Goal: Navigation & Orientation: Find specific page/section

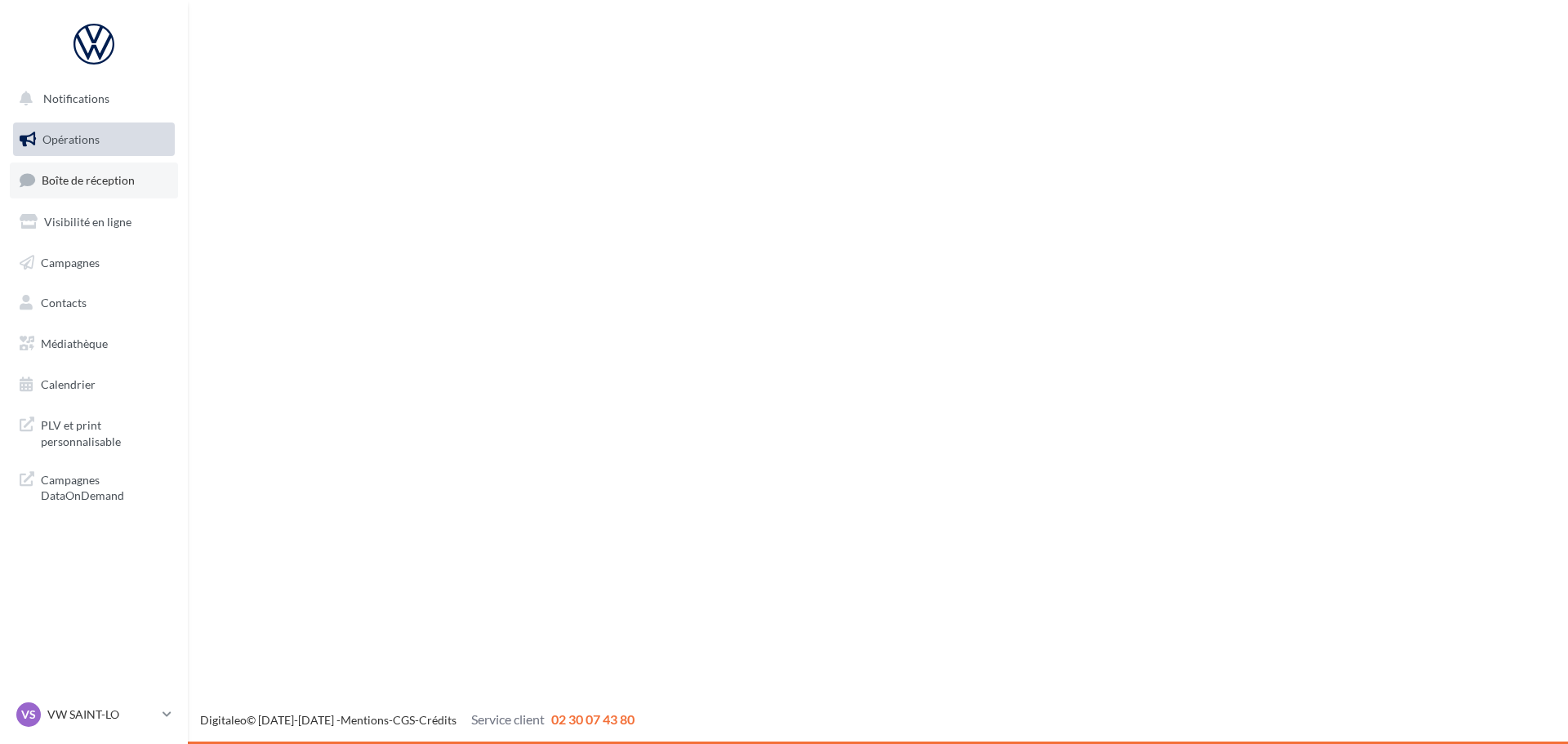
click at [123, 185] on span "Boîte de réception" at bounding box center [87, 180] width 93 height 13
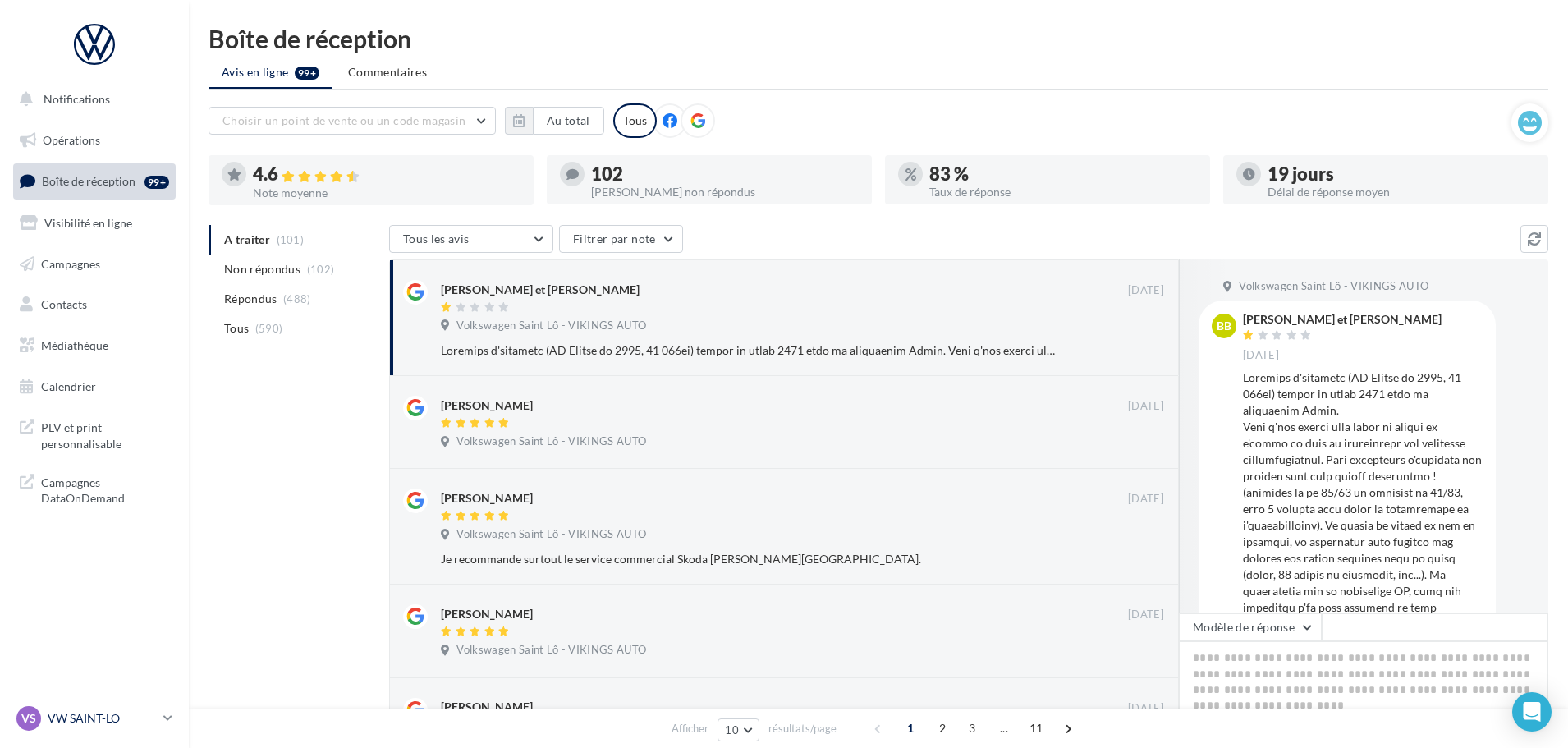
click at [88, 712] on p "VW SAINT-LO" at bounding box center [101, 718] width 109 height 16
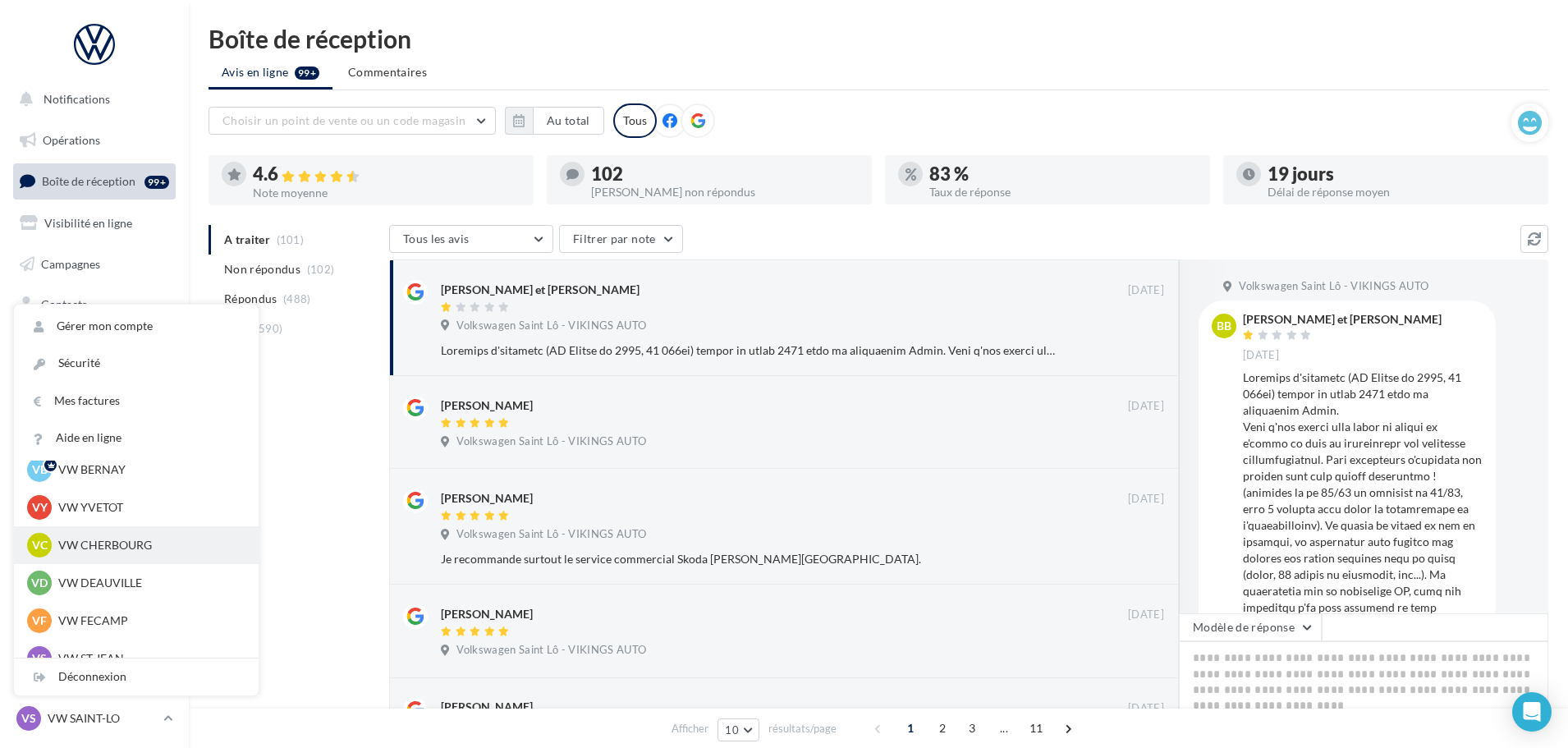
scroll to position [82, 0]
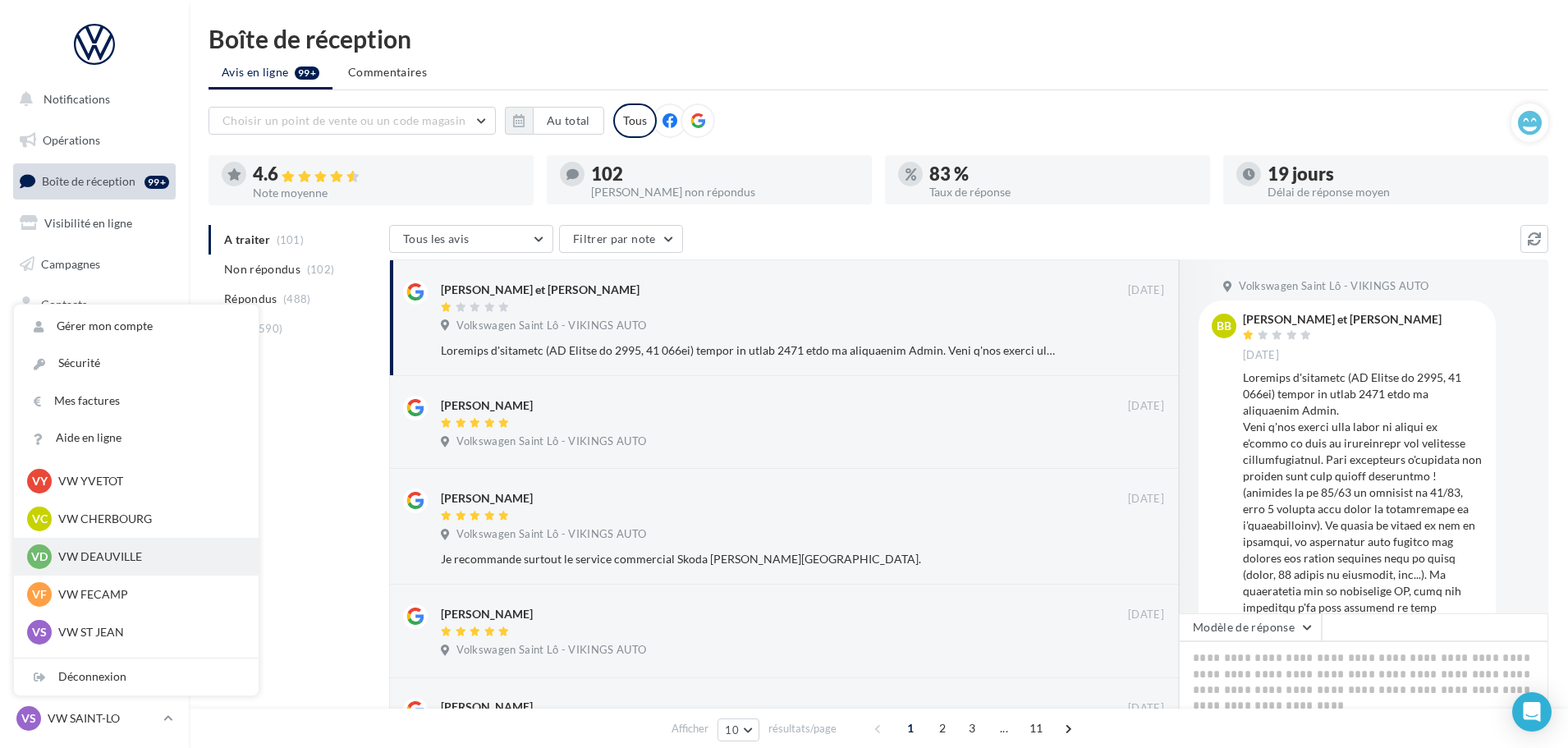
click at [101, 570] on div "VD VW DEAUVILLE vw-touq-vau" at bounding box center [136, 556] width 245 height 38
click at [102, 562] on p "VW DEAUVILLE" at bounding box center [148, 556] width 180 height 16
